Goal: Task Accomplishment & Management: Use online tool/utility

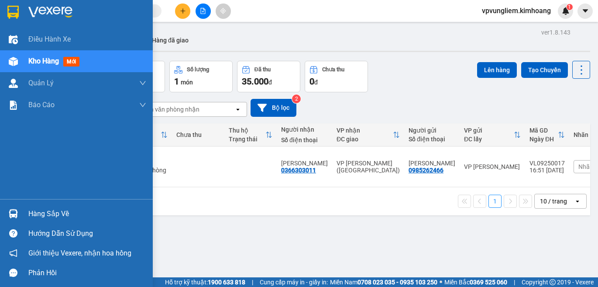
click at [37, 217] on div "Hàng sắp về" at bounding box center [87, 213] width 118 height 13
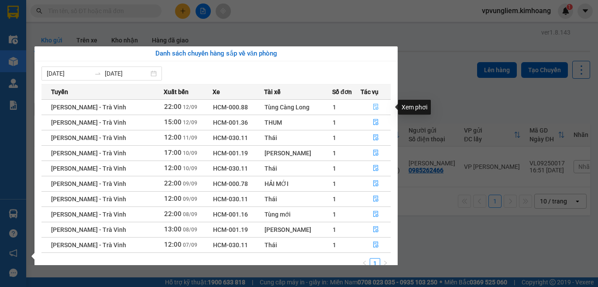
click at [376, 109] on icon "file-done" at bounding box center [375, 107] width 5 height 6
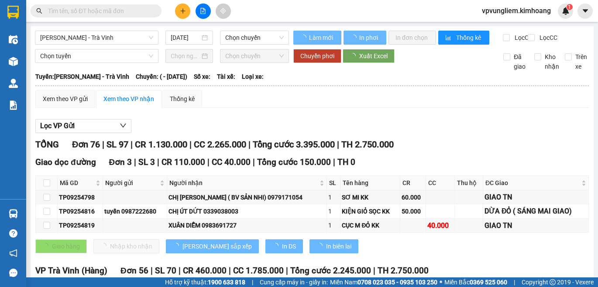
type input "[DATE]"
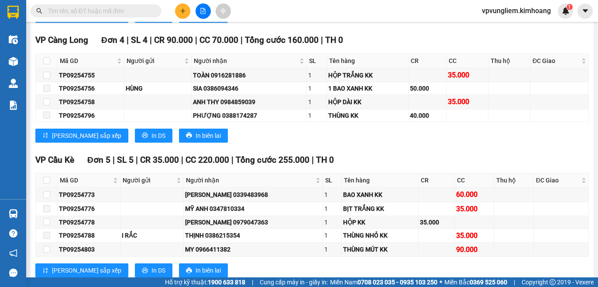
scroll to position [1465, 0]
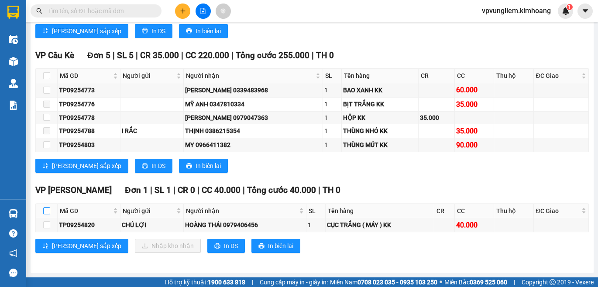
click at [44, 211] on input "checkbox" at bounding box center [46, 210] width 7 height 7
checkbox input "true"
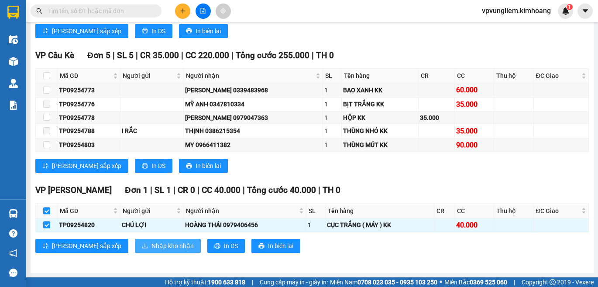
click at [135, 242] on button "Nhập kho nhận" at bounding box center [168, 245] width 66 height 14
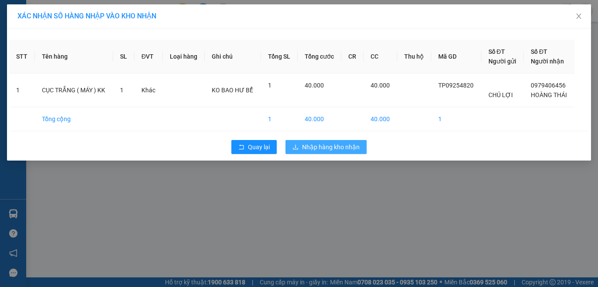
click at [311, 145] on span "Nhập hàng kho nhận" at bounding box center [331, 147] width 58 height 10
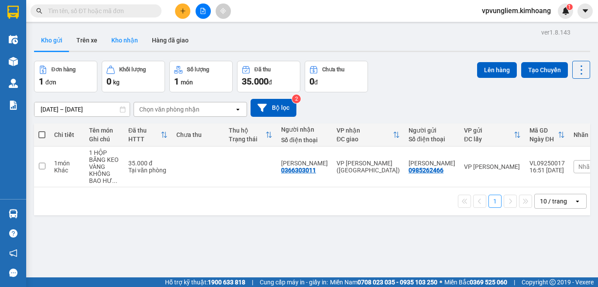
click at [131, 40] on button "Kho nhận" at bounding box center [124, 40] width 41 height 21
